Goal: Transaction & Acquisition: Purchase product/service

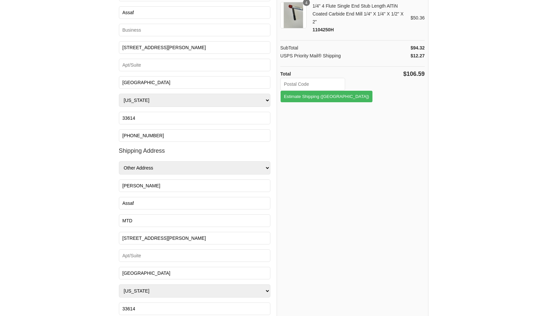
scroll to position [113, 0]
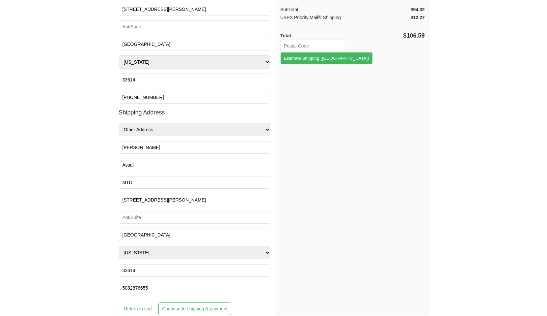
click at [183, 310] on input "Continue to shipping & payment" at bounding box center [194, 308] width 72 height 13
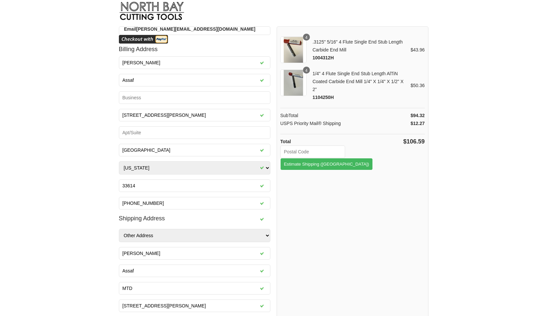
scroll to position [0, 0]
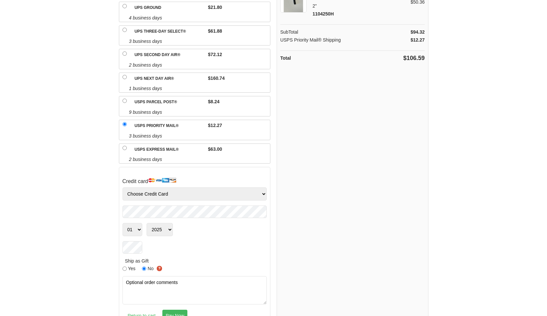
scroll to position [95, 0]
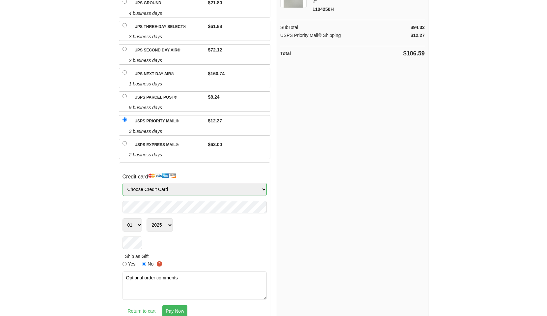
click at [208, 182] on select "Choose Credit Card VISA MasterCard AMEX Discover" at bounding box center [195, 188] width 145 height 13
select select "Visa"
click at [123, 182] on select "Choose Credit Card VISA MasterCard AMEX Discover" at bounding box center [195, 188] width 145 height 13
select select "05"
select select "2028"
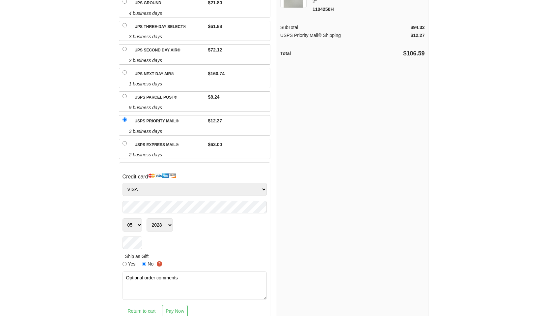
click at [178, 304] on input "Pay Now" at bounding box center [175, 310] width 26 height 13
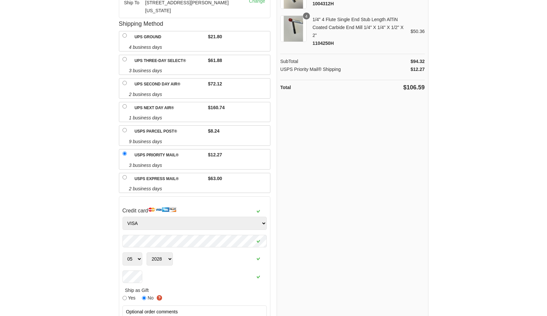
scroll to position [0, 0]
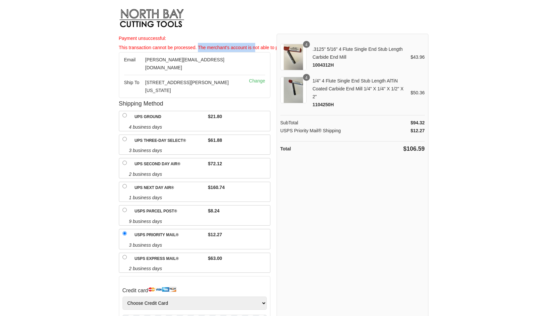
drag, startPoint x: 198, startPoint y: 45, endPoint x: 256, endPoint y: 44, distance: 57.6
click at [256, 44] on div "Payment unsuccessful: This transaction cannot be processed. The merchant's acco…" at bounding box center [195, 43] width 152 height 18
